Goal: Transaction & Acquisition: Book appointment/travel/reservation

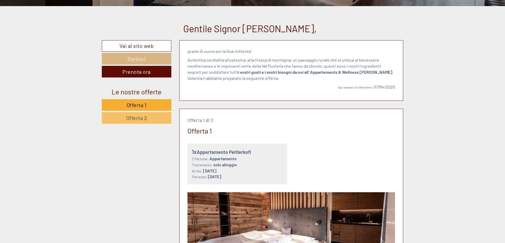
scroll to position [238, 0]
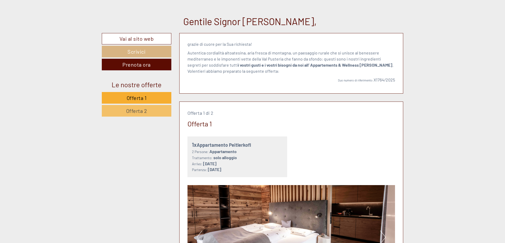
drag, startPoint x: 198, startPoint y: 144, endPoint x: 252, endPoint y: 146, distance: 54.2
click at [252, 146] on div "1x Appartamento Peitlerkofl" at bounding box center [237, 145] width 91 height 8
copy div "Appartamento Peitlerkofl"
drag, startPoint x: 203, startPoint y: 163, endPoint x: 268, endPoint y: 168, distance: 64.6
click at [268, 168] on div "Arrivo: [DATE] Partenza: [DATE]" at bounding box center [237, 167] width 91 height 12
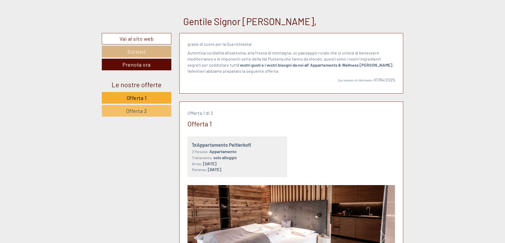
click at [196, 165] on small "Arrivo:" at bounding box center [197, 163] width 10 height 4
drag, startPoint x: 192, startPoint y: 164, endPoint x: 266, endPoint y: 169, distance: 74.4
click at [266, 169] on div "Arrivo: [DATE] Partenza: [DATE]" at bounding box center [237, 167] width 91 height 12
copy div "Arrivo: [DATE] Partenza: [DATE]"
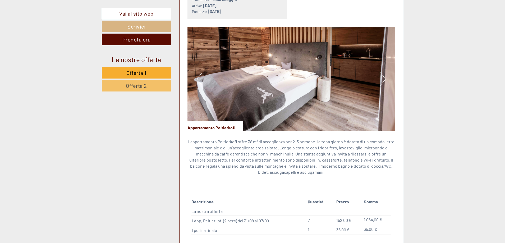
scroll to position [396, 0]
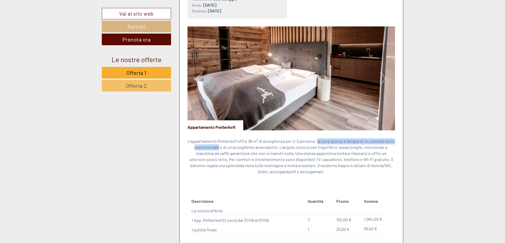
drag, startPoint x: 317, startPoint y: 141, endPoint x: 221, endPoint y: 148, distance: 96.7
click at [221, 148] on p "L'appartamento Peitlerkofl offre 38 m² di accoglienza per 2-3 persone: la zona …" at bounding box center [291, 156] width 208 height 36
copy p "la zona giorno è dotata di un comodo letto matrimoniale"
click at [296, 156] on p "L'appartamento Peitlerkofl offre 38 m² di accoglienza per 2-3 persone: la zona …" at bounding box center [291, 156] width 208 height 36
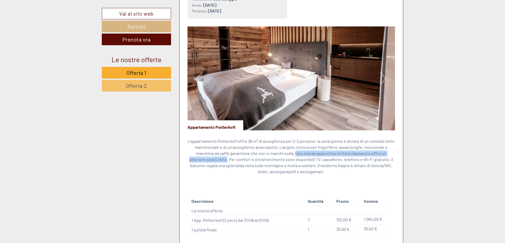
drag, startPoint x: 287, startPoint y: 154, endPoint x: 211, endPoint y: 162, distance: 76.3
click at [211, 162] on p "L'appartamento Peitlerkofl offre 38 m² di accoglienza per 2-3 persone: la zona …" at bounding box center [291, 156] width 208 height 36
copy p "Una stanza aggiuntiva invita a rilassarsi e offre un ulteriore posto letto"
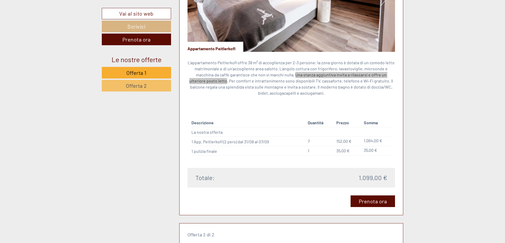
scroll to position [476, 0]
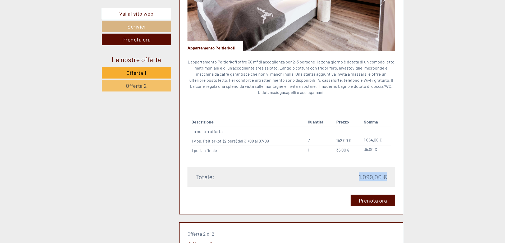
drag, startPoint x: 359, startPoint y: 176, endPoint x: 386, endPoint y: 178, distance: 26.8
click at [386, 178] on span "1.099,00 €" at bounding box center [373, 176] width 28 height 9
copy span "1.099,00 €"
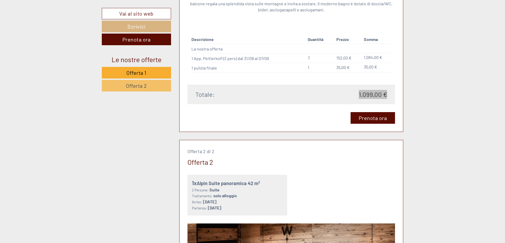
scroll to position [634, 0]
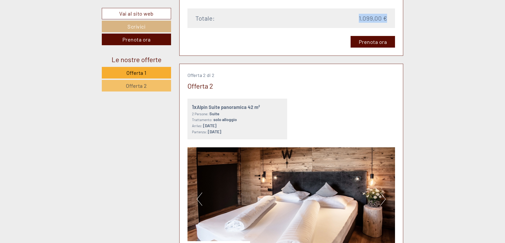
drag, startPoint x: 198, startPoint y: 108, endPoint x: 259, endPoint y: 105, distance: 61.1
click at [259, 105] on div "1x Alpin Suite panoramica 42 m²" at bounding box center [237, 107] width 91 height 8
copy div "Alpin Suite panoramica 42 m²"
drag, startPoint x: 206, startPoint y: 127, endPoint x: 203, endPoint y: 126, distance: 3.0
click at [205, 127] on b "[DATE]" at bounding box center [209, 125] width 13 height 5
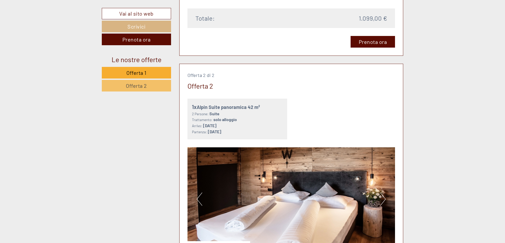
drag, startPoint x: 191, startPoint y: 126, endPoint x: 269, endPoint y: 134, distance: 78.4
click at [269, 134] on div "1x Alpin Suite panoramica 42 m² 2 Persone: Suite Trattamento: solo alloggio Arr…" at bounding box center [237, 119] width 100 height 41
copy div "Arrivo: [DATE] Partenza: [DATE]"
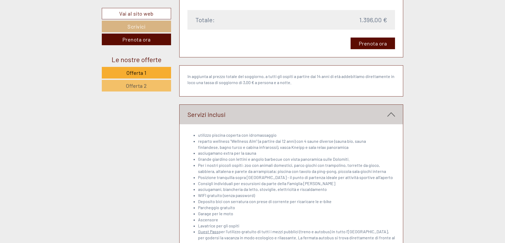
scroll to position [1031, 0]
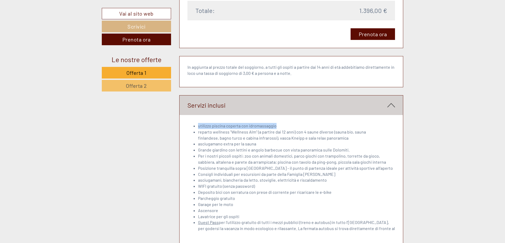
drag, startPoint x: 198, startPoint y: 126, endPoint x: 277, endPoint y: 124, distance: 78.8
click at [277, 124] on li "utilizzo piscina coperta con idromassaggio" at bounding box center [296, 126] width 197 height 6
copy li "utilizzo piscina coperta con idromassaggio"
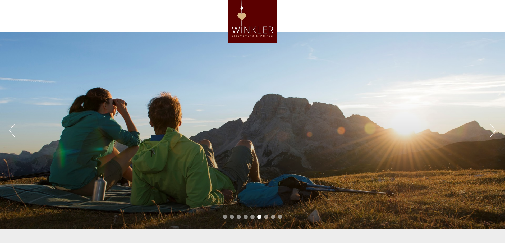
scroll to position [0, 0]
